Goal: Information Seeking & Learning: Learn about a topic

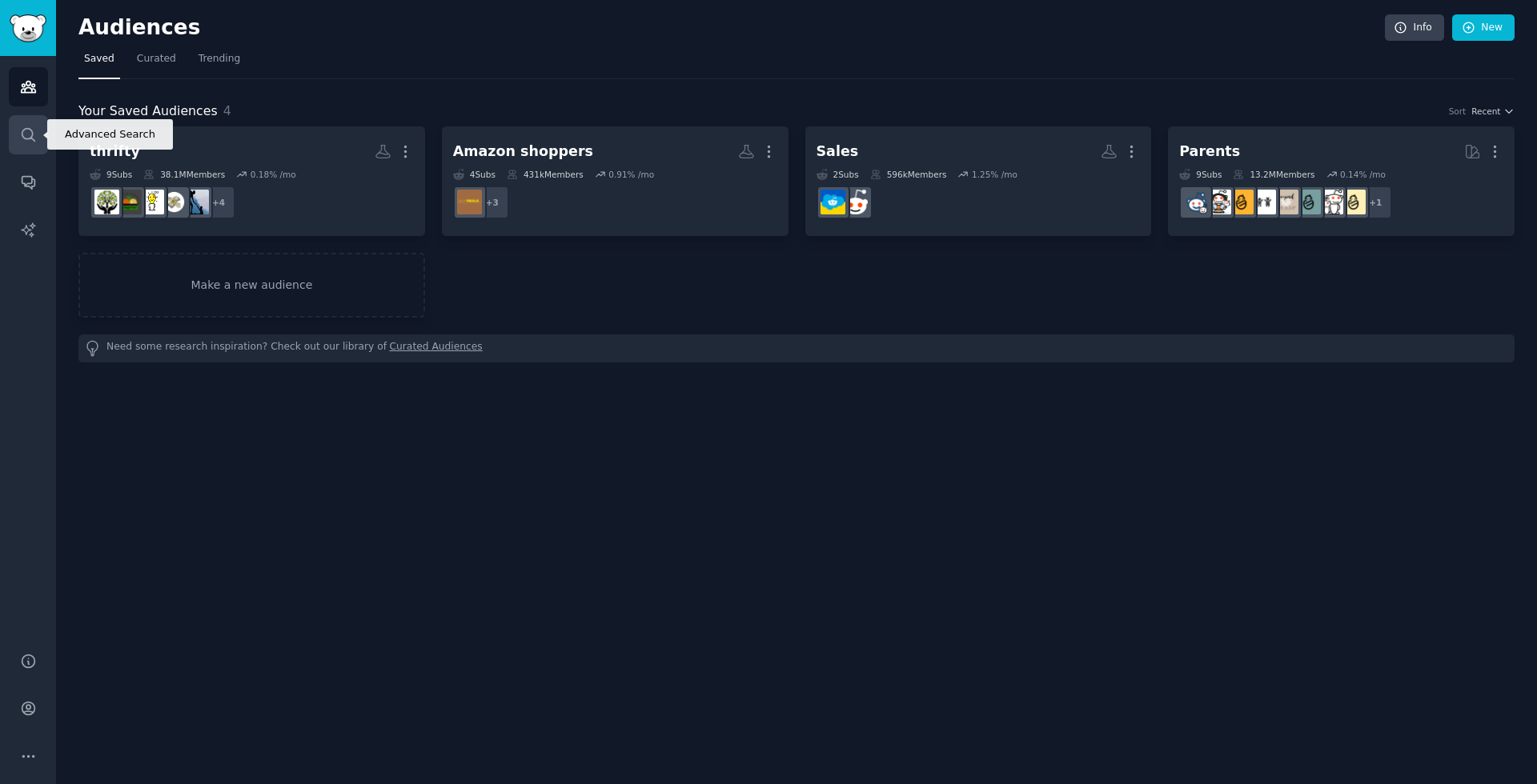
click at [31, 134] on icon "Sidebar" at bounding box center [27, 134] width 13 height 13
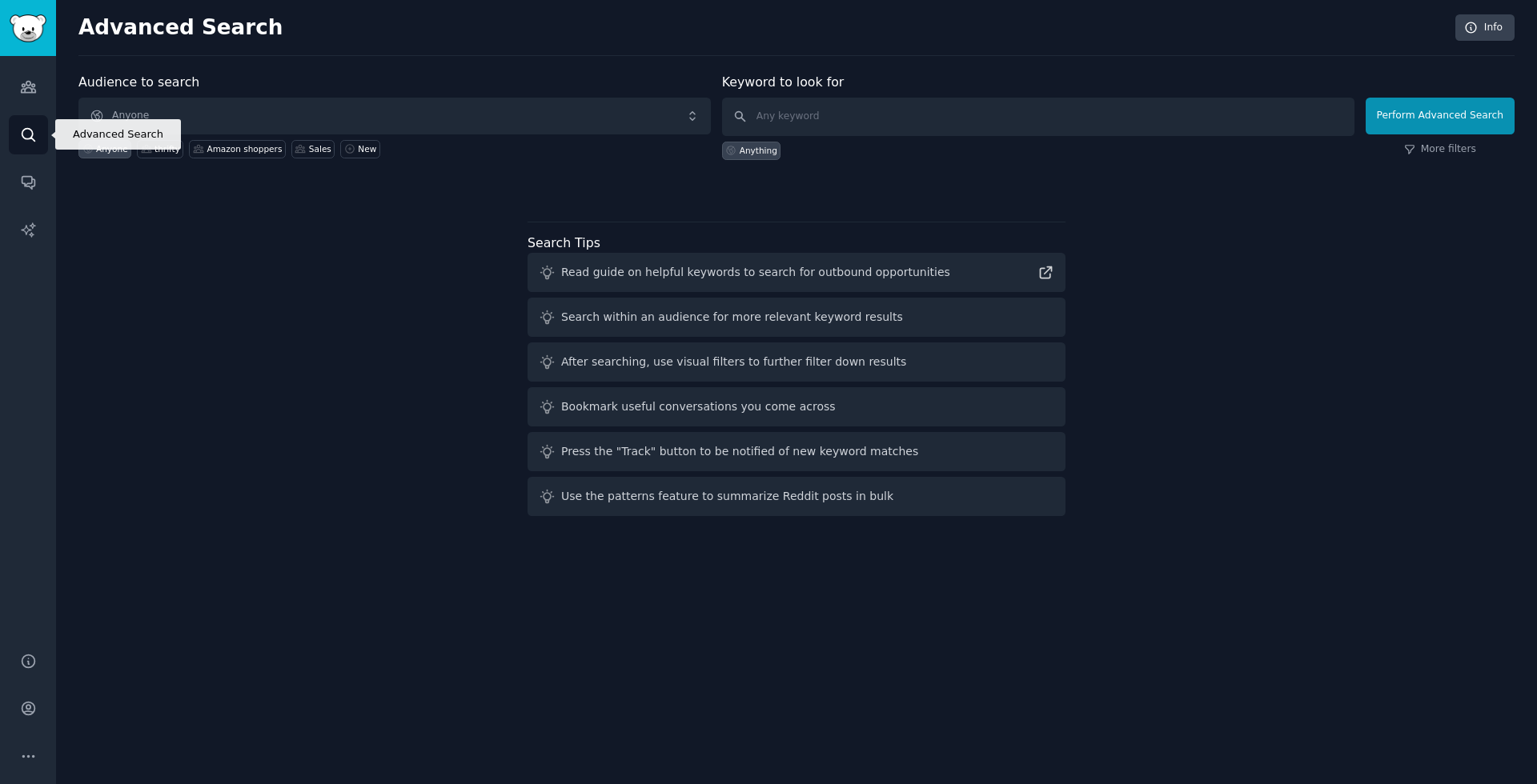
click at [18, 127] on link "Search" at bounding box center [28, 135] width 39 height 39
click at [157, 76] on label "Audience to search" at bounding box center [139, 82] width 121 height 16
click at [157, 84] on label "Audience to search" at bounding box center [139, 82] width 121 height 16
click at [896, 116] on input "text" at bounding box center [1038, 117] width 633 height 39
type input "popgot"
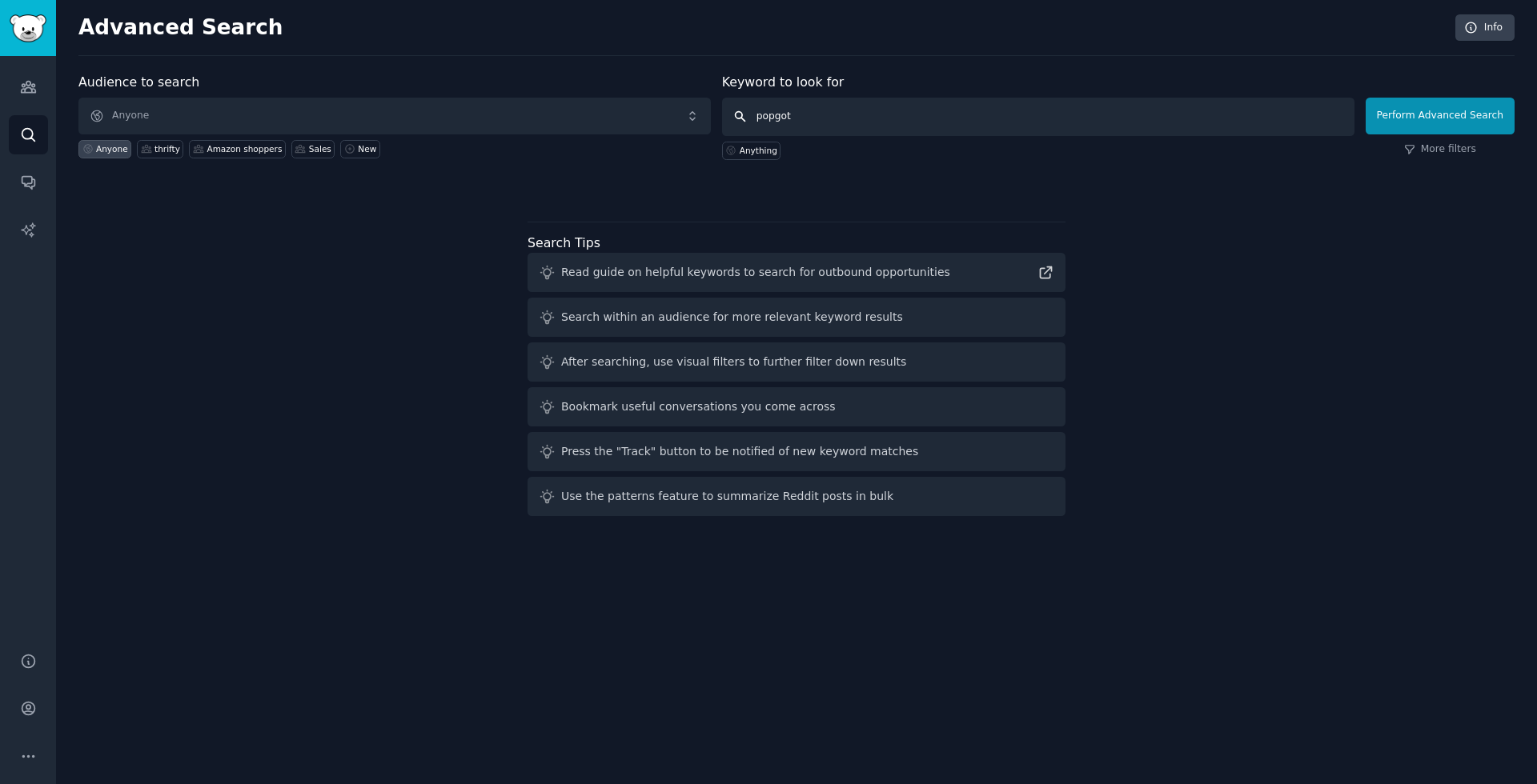
click button "Perform Advanced Search" at bounding box center [1439, 116] width 148 height 37
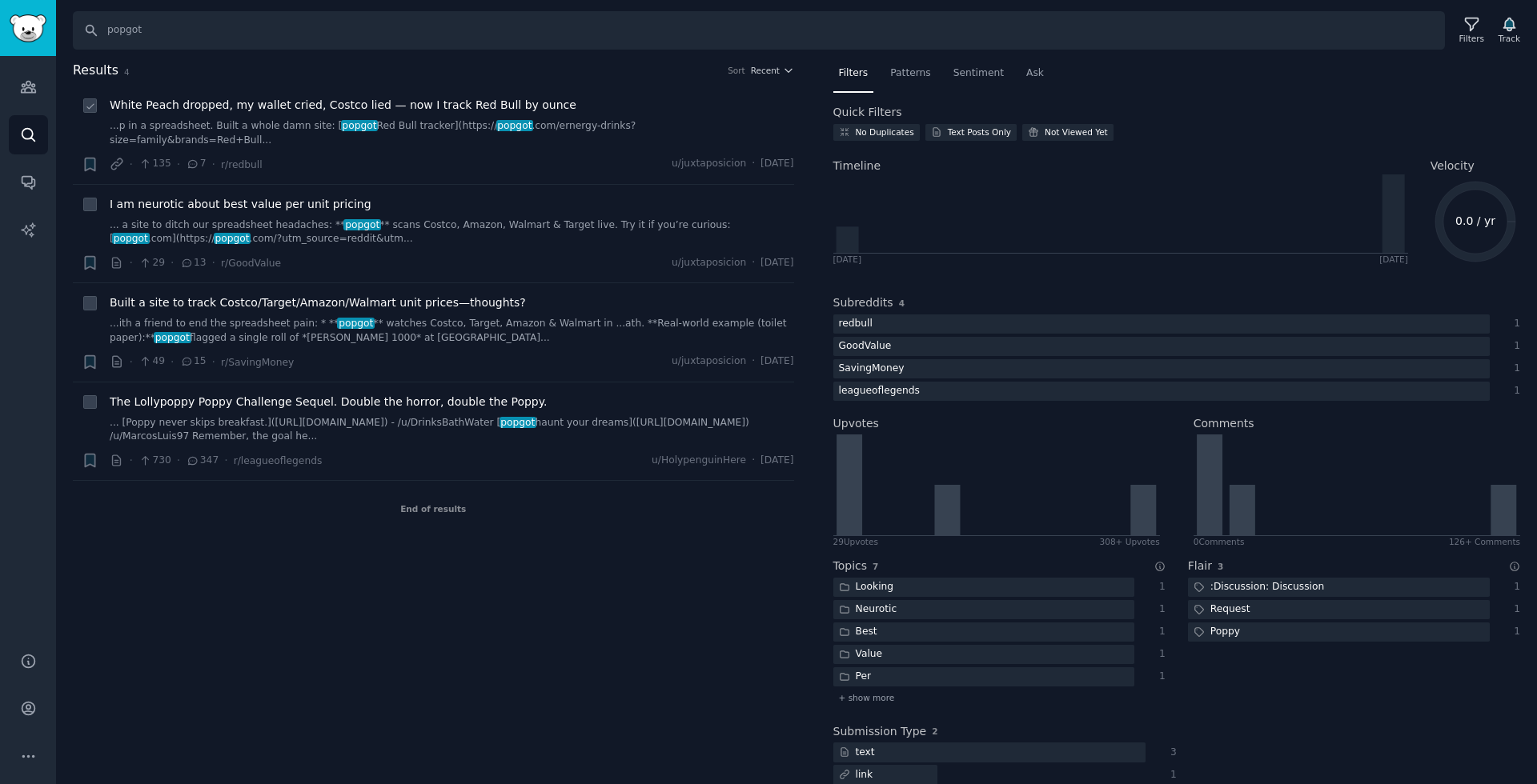
click at [276, 111] on span "White Peach dropped, my wallet cried, Costco lied — now I track Red Bull by oun…" at bounding box center [343, 105] width 467 height 16
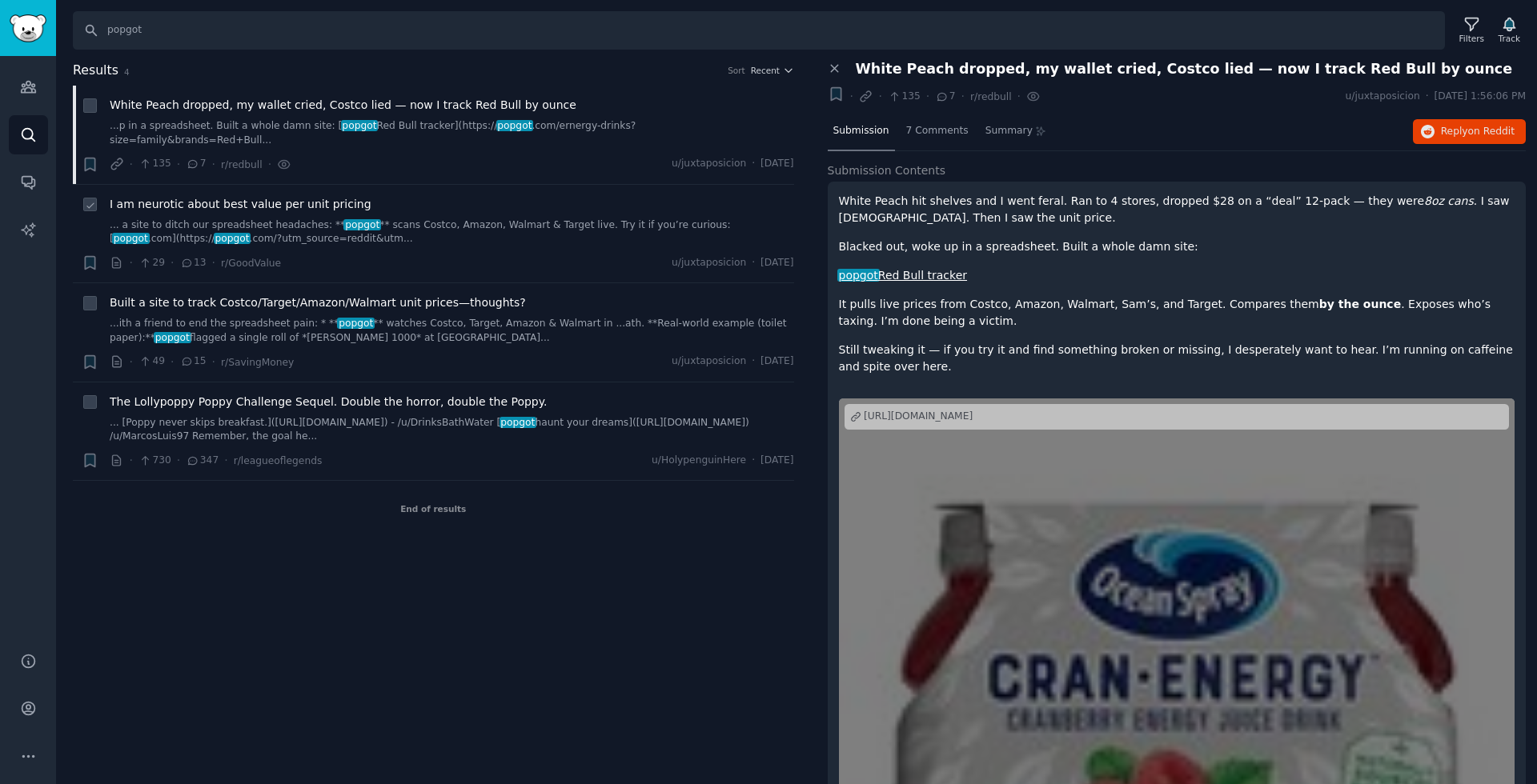
click at [253, 196] on span "I am neurotic about best value per unit pricing" at bounding box center [241, 204] width 262 height 16
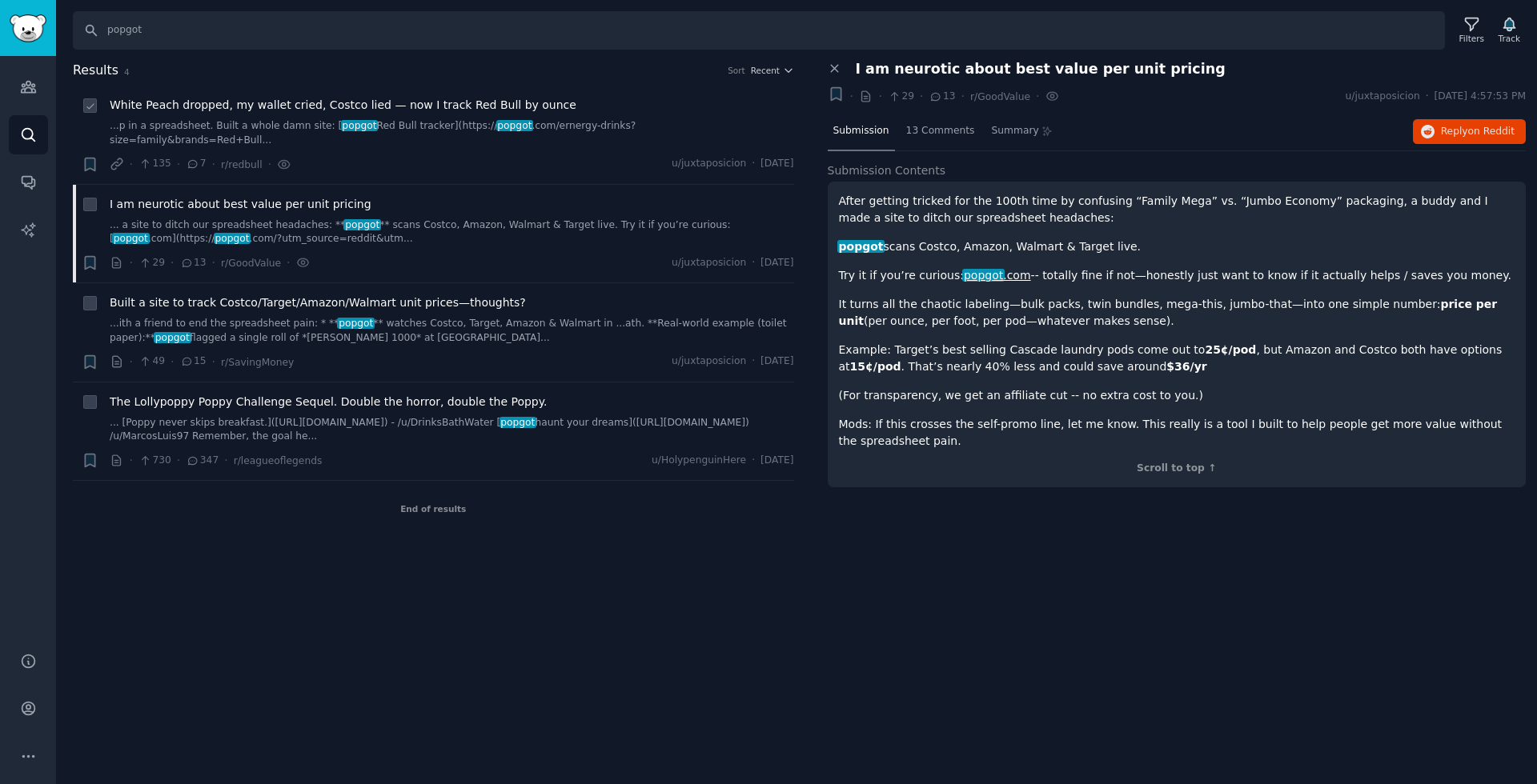
click at [308, 107] on span "White Peach dropped, my wallet cried, Costco lied — now I track Red Bull by oun…" at bounding box center [343, 105] width 467 height 16
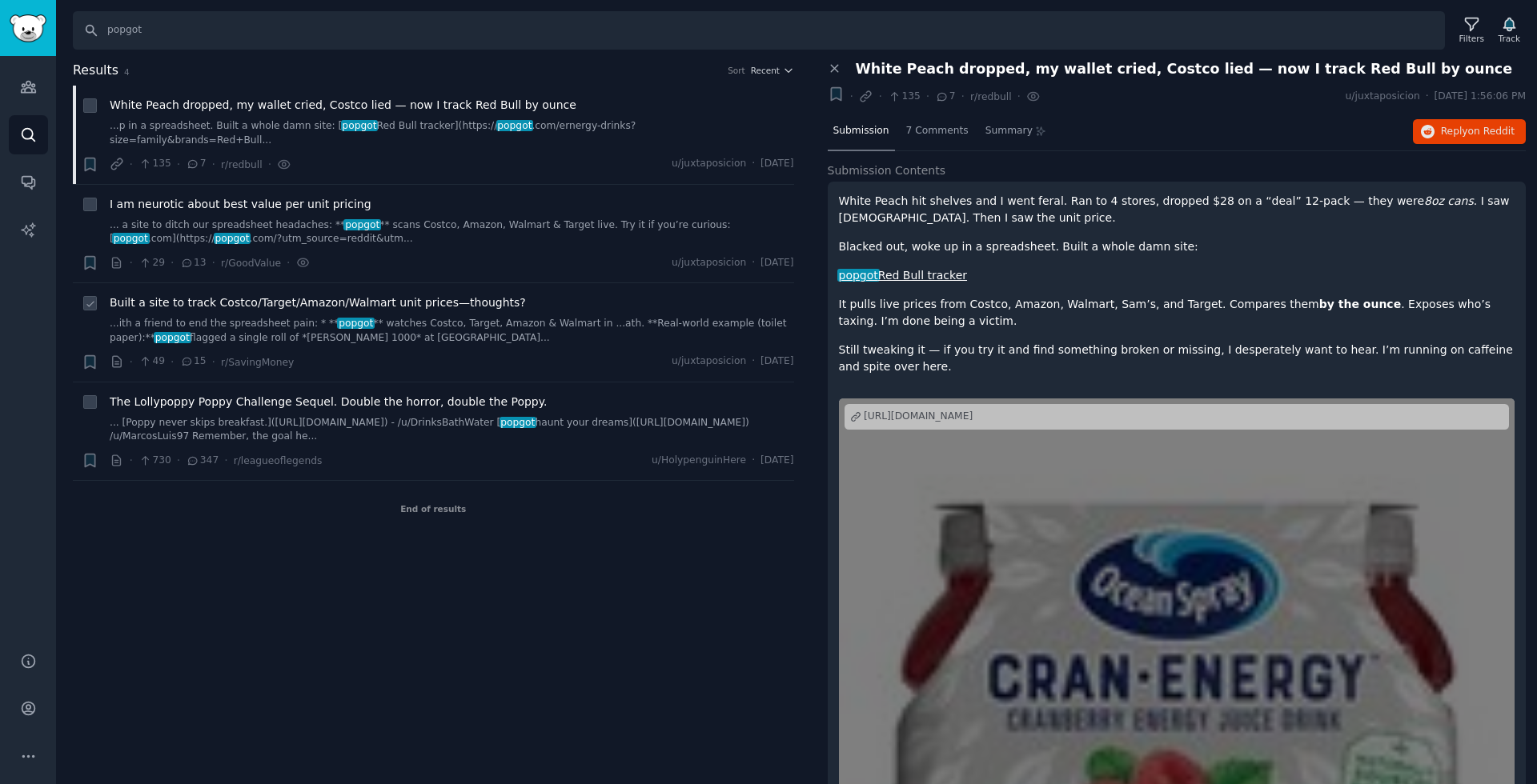
click at [224, 295] on span "Built a site to track Costco/Target/Amazon/Walmart unit prices—thoughts?" at bounding box center [317, 303] width 416 height 16
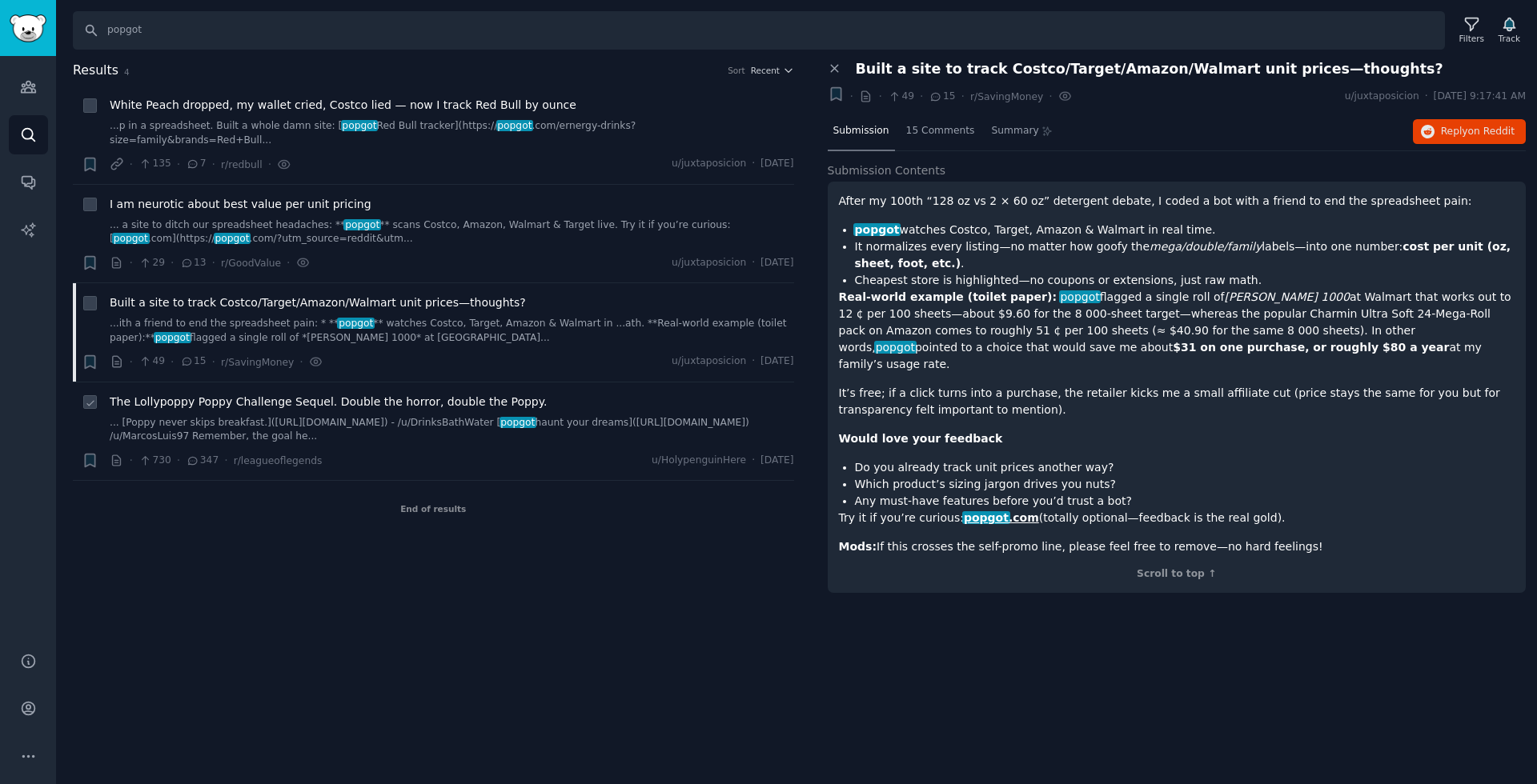
click at [253, 394] on span "The Lollypoppy Poppy Challenge Sequel. Double the horror, double the Poppy." at bounding box center [328, 402] width 437 height 16
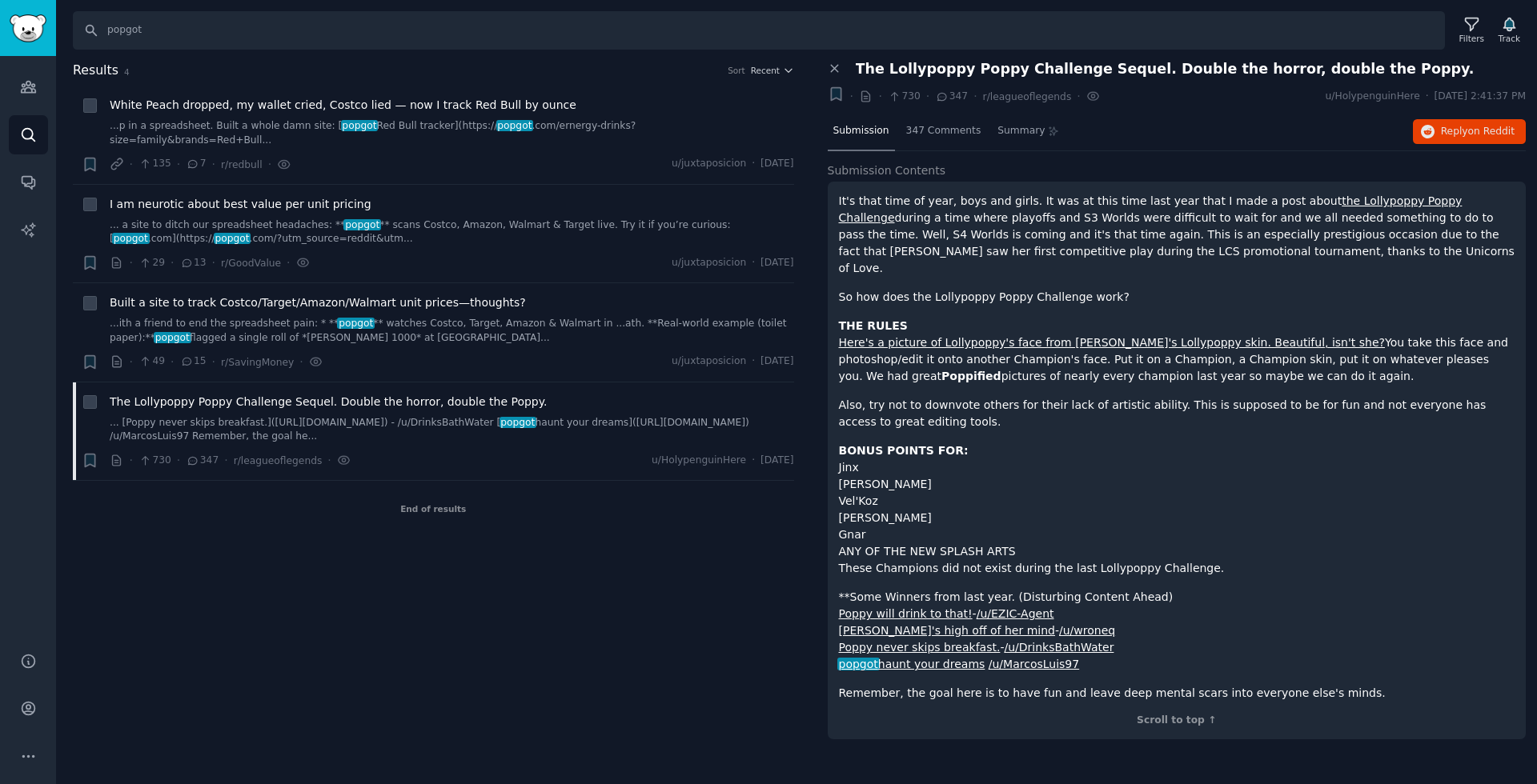
click at [1069, 253] on p "It's that time of year, boys and girls. It was at this time last year that I ma…" at bounding box center [1176, 235] width 676 height 84
click at [1073, 217] on p "It's that time of year, boys and girls. It was at this time last year that I ma…" at bounding box center [1176, 235] width 676 height 84
click at [1237, 408] on p "Also, try not to downvote others for their lack of artistic ability. This is su…" at bounding box center [1176, 413] width 676 height 34
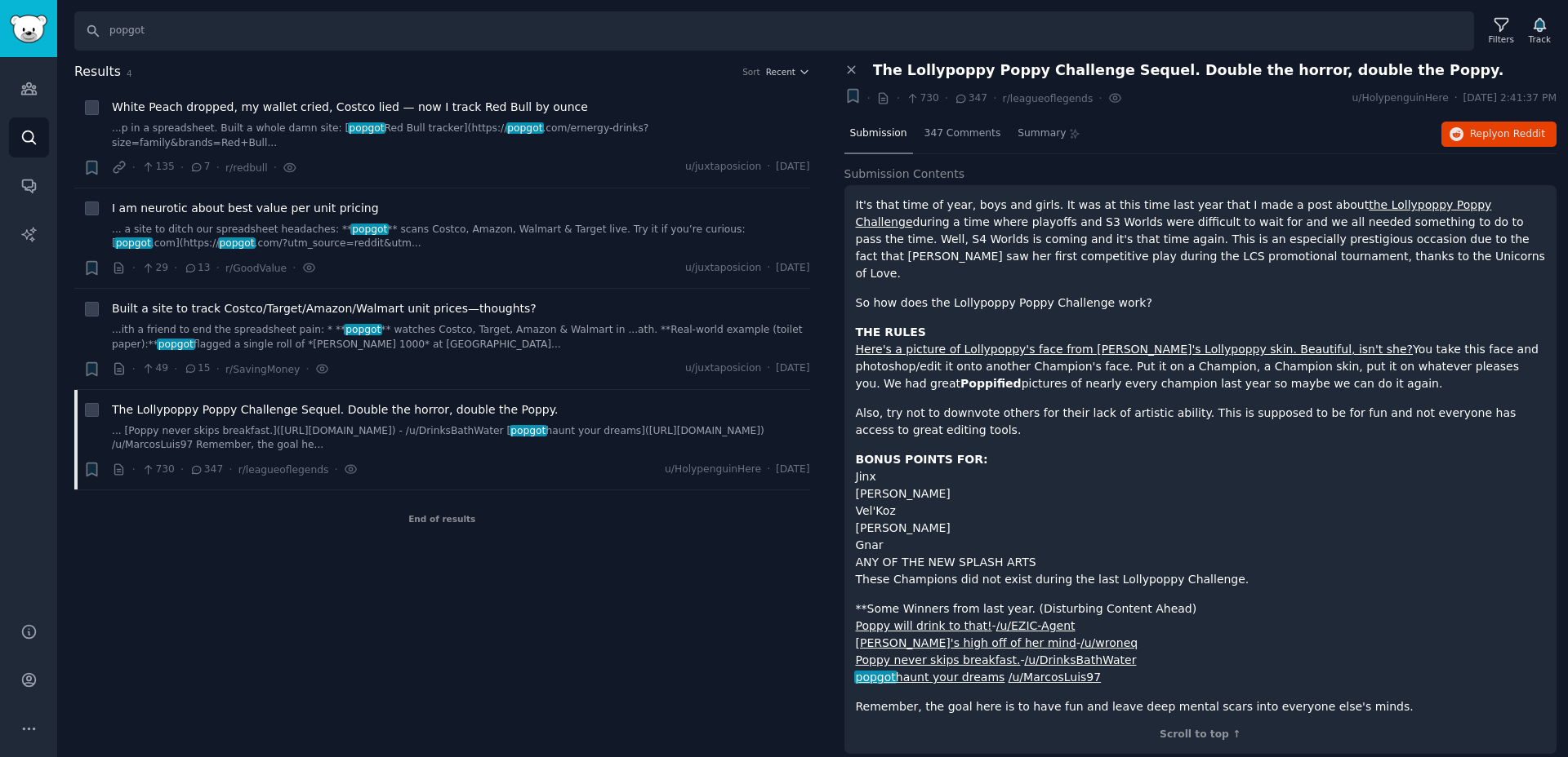
click at [916, 671] on link "popgot haunt your dreams" at bounding box center [930, 677] width 149 height 13
click at [212, 301] on span "Built a site to track Costco/Target/Amazon/Walmart unit prices—thoughts?" at bounding box center [324, 309] width 425 height 17
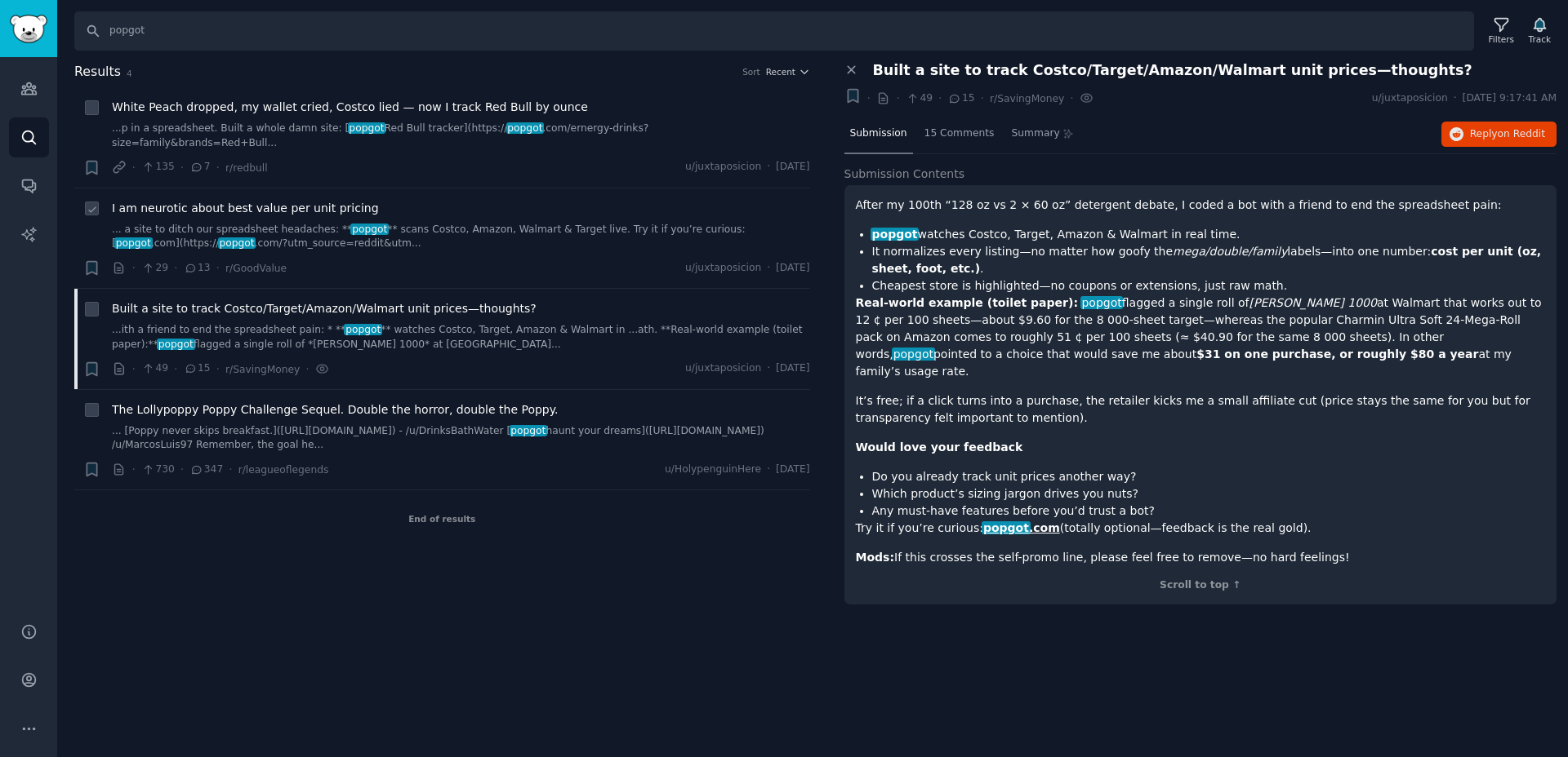
click at [272, 200] on span "I am neurotic about best value per unit pricing" at bounding box center [245, 208] width 267 height 17
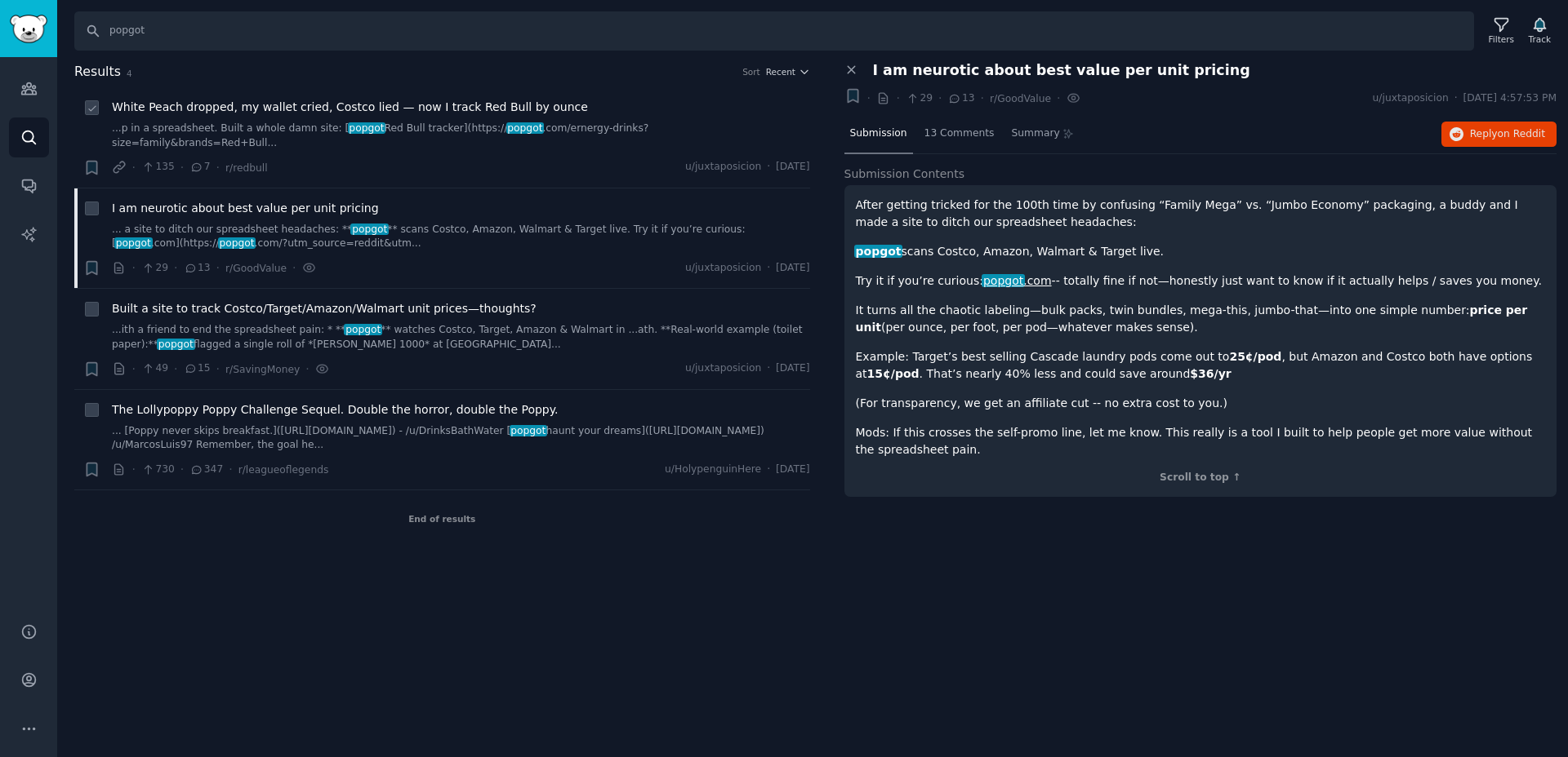
click at [258, 110] on span "White Peach dropped, my wallet cried, Costco lied — now I track Red Bull by oun…" at bounding box center [349, 107] width 476 height 17
